Goal: Information Seeking & Learning: Learn about a topic

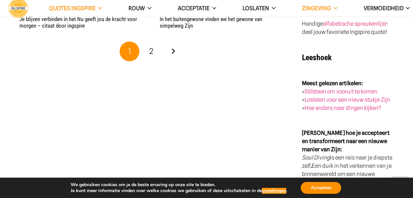
scroll to position [1347, 0]
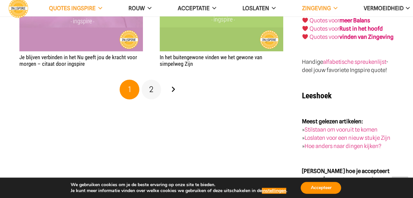
click at [155, 93] on link "2" at bounding box center [152, 90] width 20 height 20
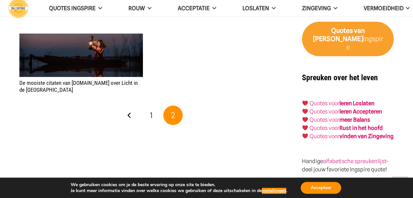
scroll to position [1248, 0]
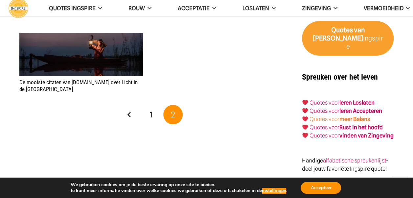
click at [347, 116] on strong "meer Balans" at bounding box center [354, 119] width 31 height 7
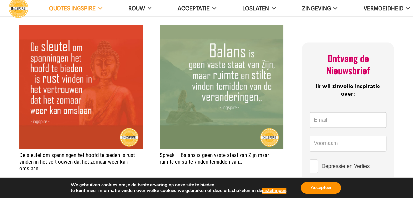
scroll to position [382, 0]
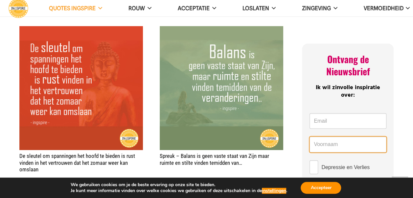
click at [332, 136] on input "Name *" at bounding box center [347, 144] width 77 height 16
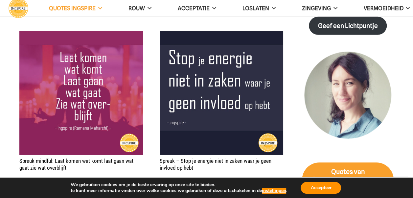
scroll to position [1017, 0]
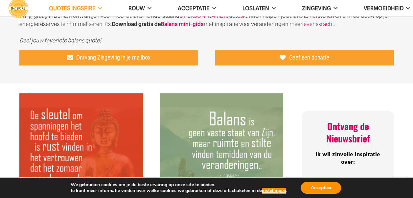
scroll to position [225, 0]
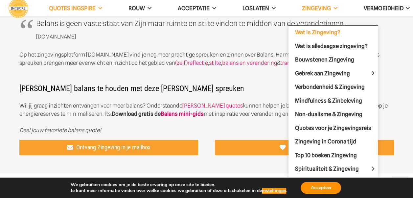
click at [320, 31] on span "Wat is Zingeving?" at bounding box center [317, 32] width 45 height 7
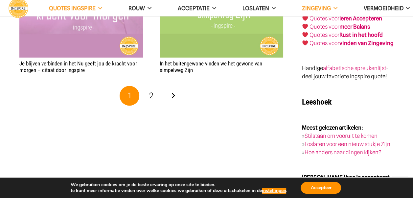
scroll to position [1339, 0]
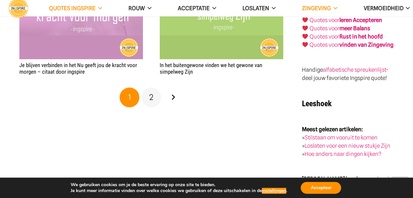
click at [154, 102] on link "2" at bounding box center [152, 97] width 20 height 20
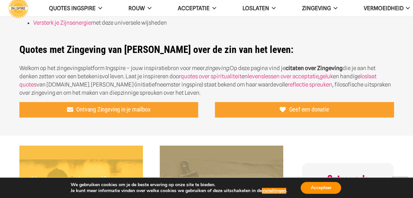
scroll to position [352, 0]
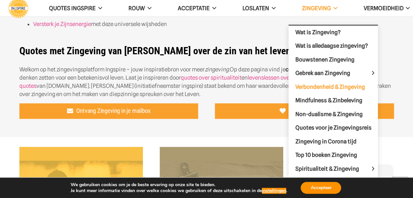
click at [316, 85] on span "Verbondenheid & Zingeving" at bounding box center [330, 86] width 70 height 7
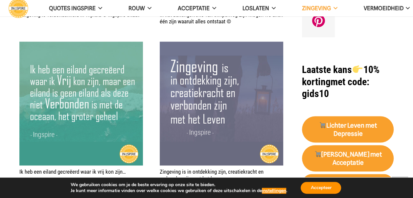
scroll to position [535, 0]
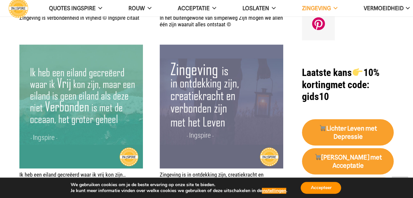
click at [170, 125] on img "Zingeving is in ontdekking zijn, creatiekracht en verbonden zijn met het leven" at bounding box center [222, 106] width 124 height 124
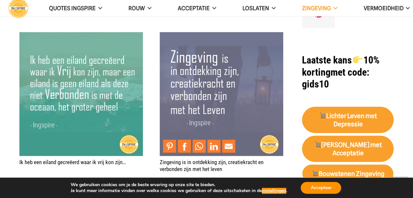
scroll to position [549, 0]
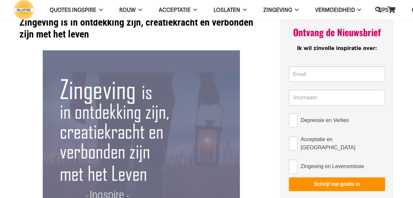
scroll to position [1, 0]
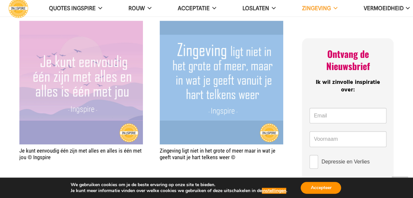
scroll to position [230, 0]
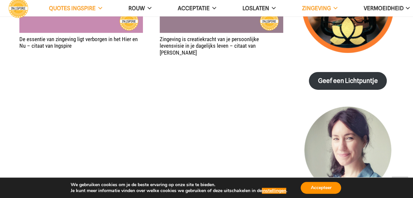
scroll to position [855, 0]
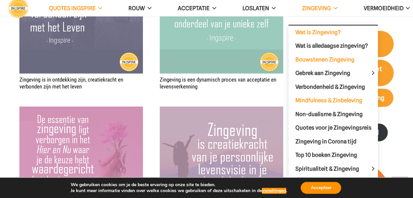
click at [331, 97] on span "Mindfulness & Zinbeleving" at bounding box center [328, 100] width 67 height 7
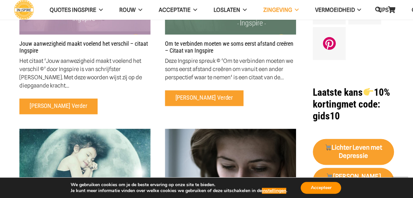
scroll to position [197, 0]
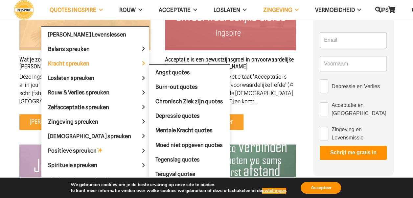
click at [80, 62] on span "Kracht spreuken" at bounding box center [74, 63] width 53 height 7
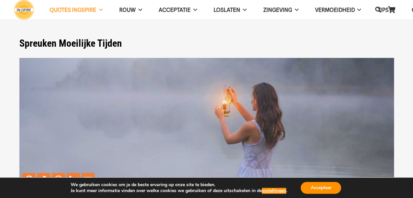
scroll to position [164, 0]
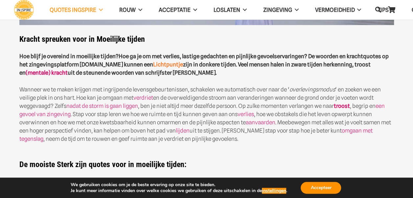
click at [155, 65] on link "Lichtpuntje" at bounding box center [168, 64] width 30 height 7
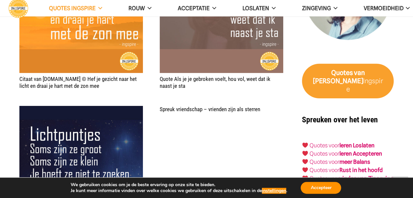
scroll to position [953, 0]
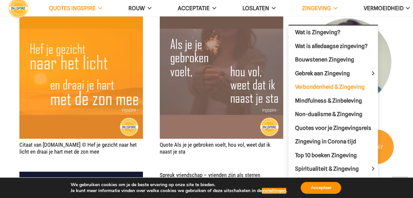
click at [327, 83] on span "Verbondenheid & Zingeving" at bounding box center [330, 86] width 70 height 7
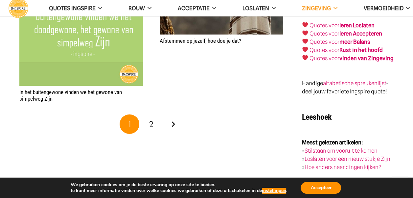
scroll to position [1084, 0]
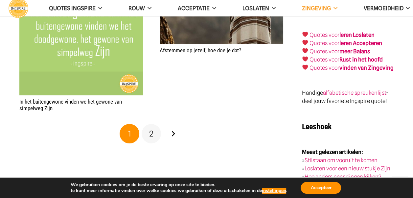
click at [152, 134] on span "2" at bounding box center [151, 134] width 4 height 10
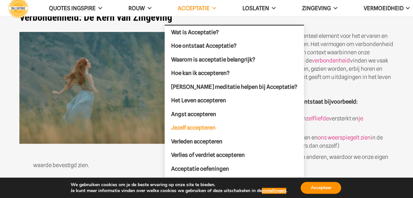
scroll to position [33, 0]
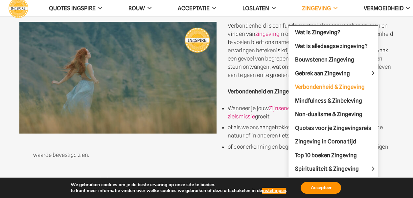
click at [327, 84] on span "Verbondenheid & Zingeving" at bounding box center [330, 86] width 70 height 7
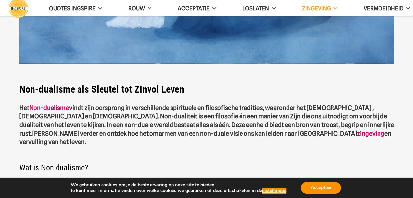
scroll to position [99, 0]
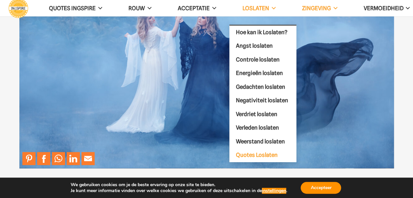
click at [270, 154] on span "Quotes Loslaten" at bounding box center [257, 154] width 42 height 7
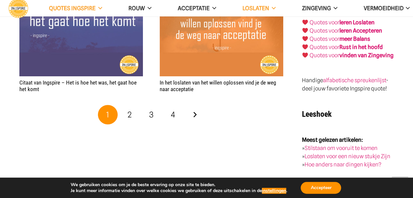
scroll to position [1314, 0]
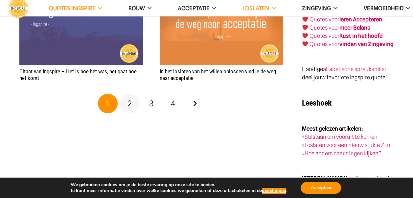
click at [135, 103] on link "2" at bounding box center [130, 104] width 20 height 20
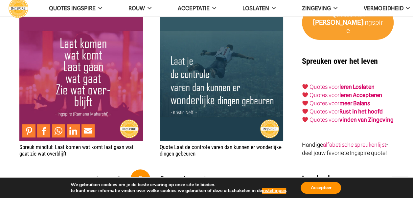
scroll to position [1347, 0]
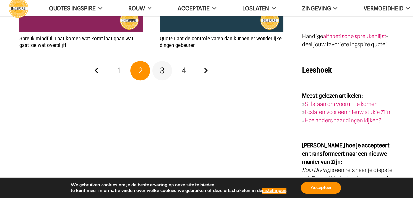
click at [162, 70] on span "3" at bounding box center [162, 71] width 4 height 10
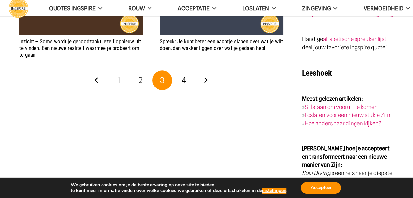
scroll to position [1347, 0]
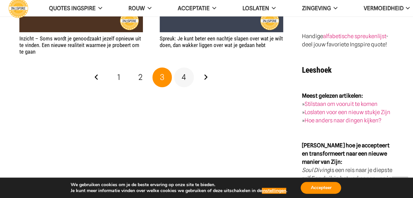
click at [187, 80] on link "4" at bounding box center [184, 77] width 20 height 20
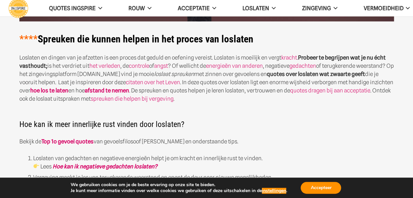
scroll to position [164, 0]
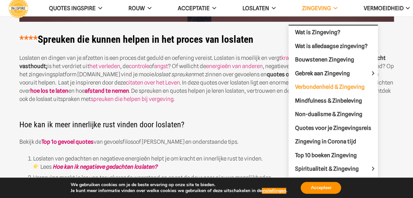
click at [330, 85] on span "Verbondenheid & Zingeving" at bounding box center [330, 86] width 70 height 7
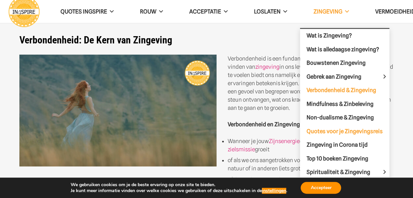
click at [336, 131] on span "Quotes voor je Zingevingsreis" at bounding box center [345, 130] width 76 height 7
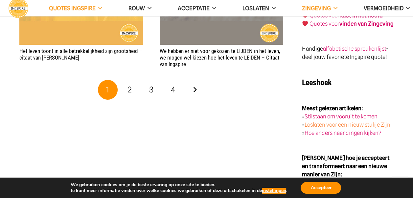
scroll to position [1216, 0]
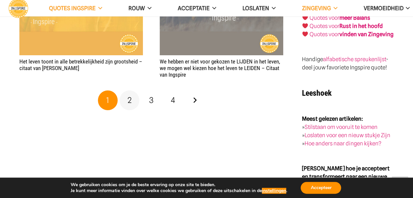
click at [129, 95] on span "2" at bounding box center [129, 100] width 4 height 10
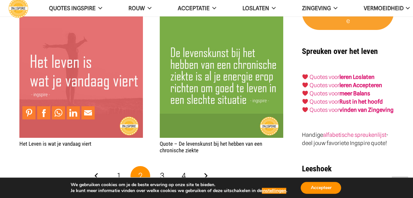
scroll to position [1183, 0]
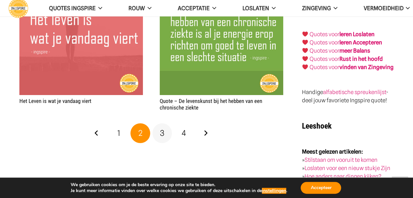
click at [162, 128] on span "3" at bounding box center [162, 133] width 4 height 10
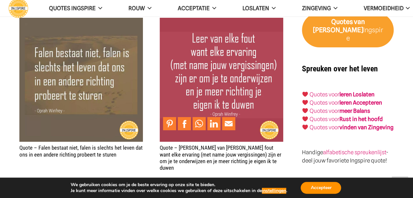
scroll to position [1183, 0]
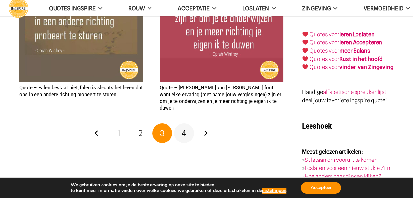
click at [184, 128] on span "4" at bounding box center [184, 133] width 4 height 10
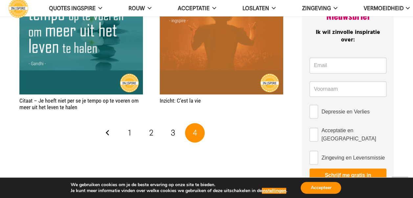
scroll to position [361, 0]
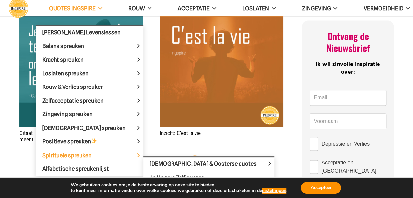
click at [83, 156] on span "Spirituele spreuken" at bounding box center [72, 154] width 60 height 7
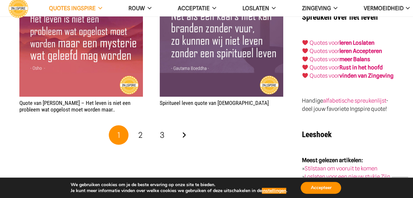
scroll to position [1248, 0]
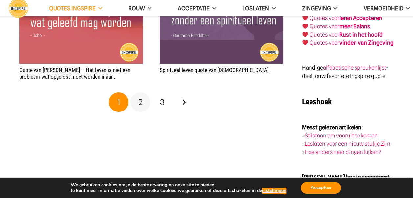
click at [141, 104] on span "2" at bounding box center [140, 102] width 4 height 10
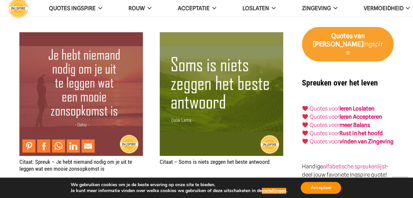
scroll to position [1248, 0]
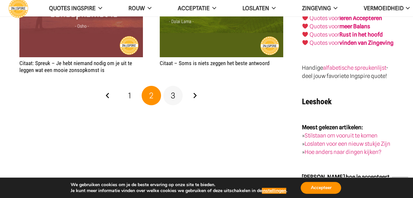
click at [172, 94] on span "3" at bounding box center [173, 96] width 4 height 10
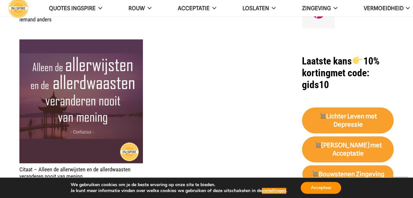
scroll to position [624, 0]
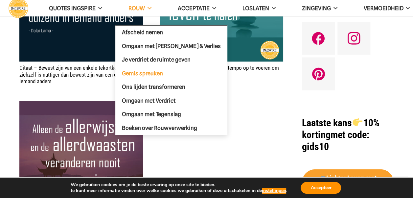
click at [154, 74] on span "Gemis spreuken" at bounding box center [142, 73] width 41 height 7
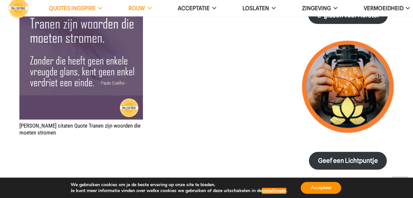
scroll to position [723, 0]
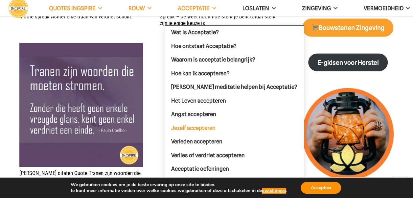
click at [199, 127] on span "Jezelf accepteren" at bounding box center [193, 127] width 44 height 7
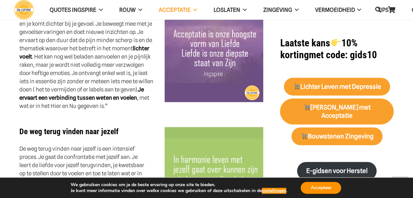
scroll to position [394, 0]
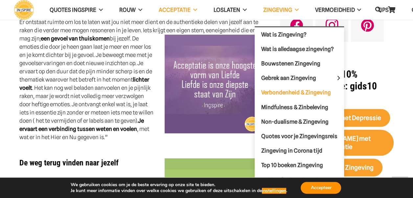
click at [286, 90] on span "Verbondenheid & Zingeving" at bounding box center [296, 92] width 70 height 7
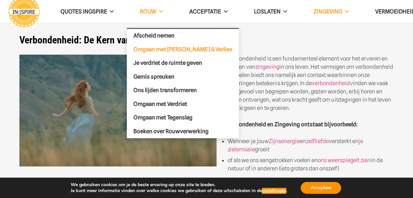
click at [150, 48] on span "Omgaan met [PERSON_NAME] & Verlies" at bounding box center [182, 49] width 99 height 7
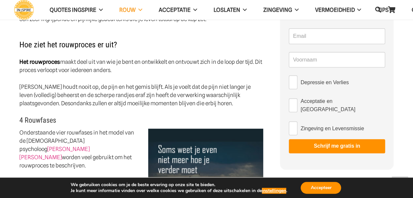
scroll to position [230, 0]
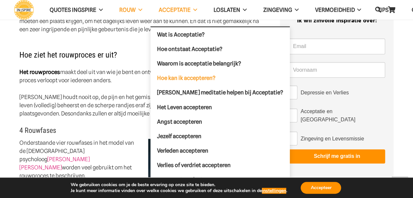
click at [177, 76] on span "Hoe kan ik accepteren?" at bounding box center [186, 78] width 58 height 7
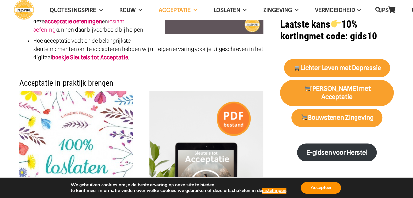
scroll to position [329, 0]
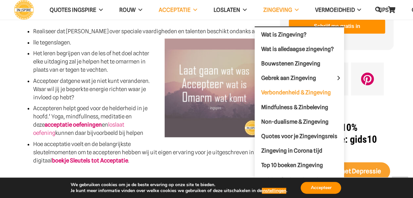
click at [297, 91] on span "Verbondenheid & Zingeving" at bounding box center [296, 92] width 70 height 7
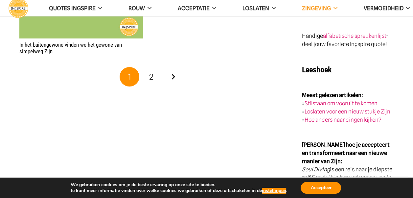
scroll to position [1150, 0]
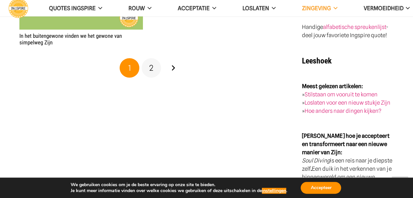
click at [150, 66] on span "2" at bounding box center [151, 68] width 4 height 10
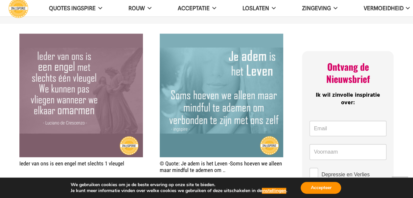
scroll to position [230, 0]
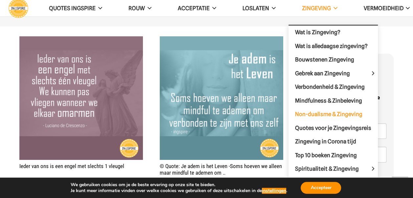
click at [332, 111] on span "Non-dualisme & Zingeving" at bounding box center [328, 114] width 67 height 7
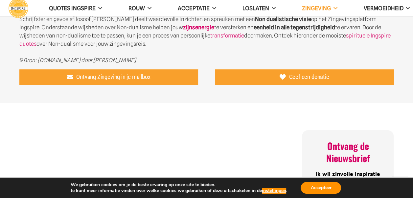
scroll to position [953, 0]
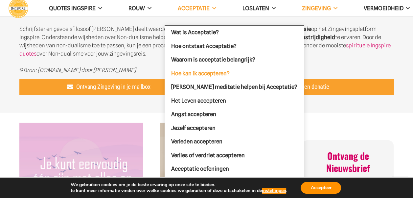
click at [204, 69] on link "Hoe kan ik accepteren?" at bounding box center [234, 73] width 139 height 14
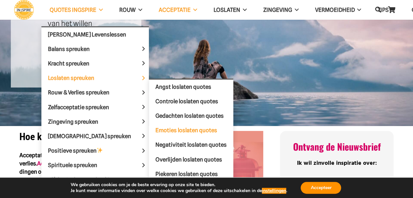
scroll to position [66, 0]
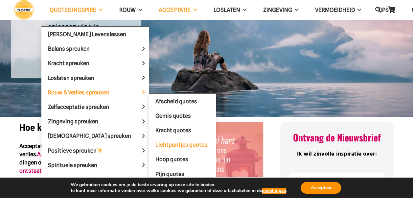
click at [160, 143] on span "Lichtpuntjes quotes" at bounding box center [181, 144] width 52 height 7
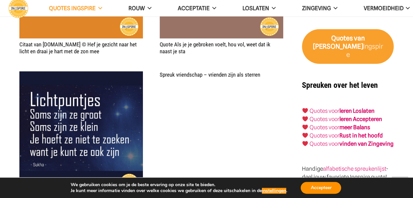
scroll to position [953, 0]
